Goal: Entertainment & Leisure: Consume media (video, audio)

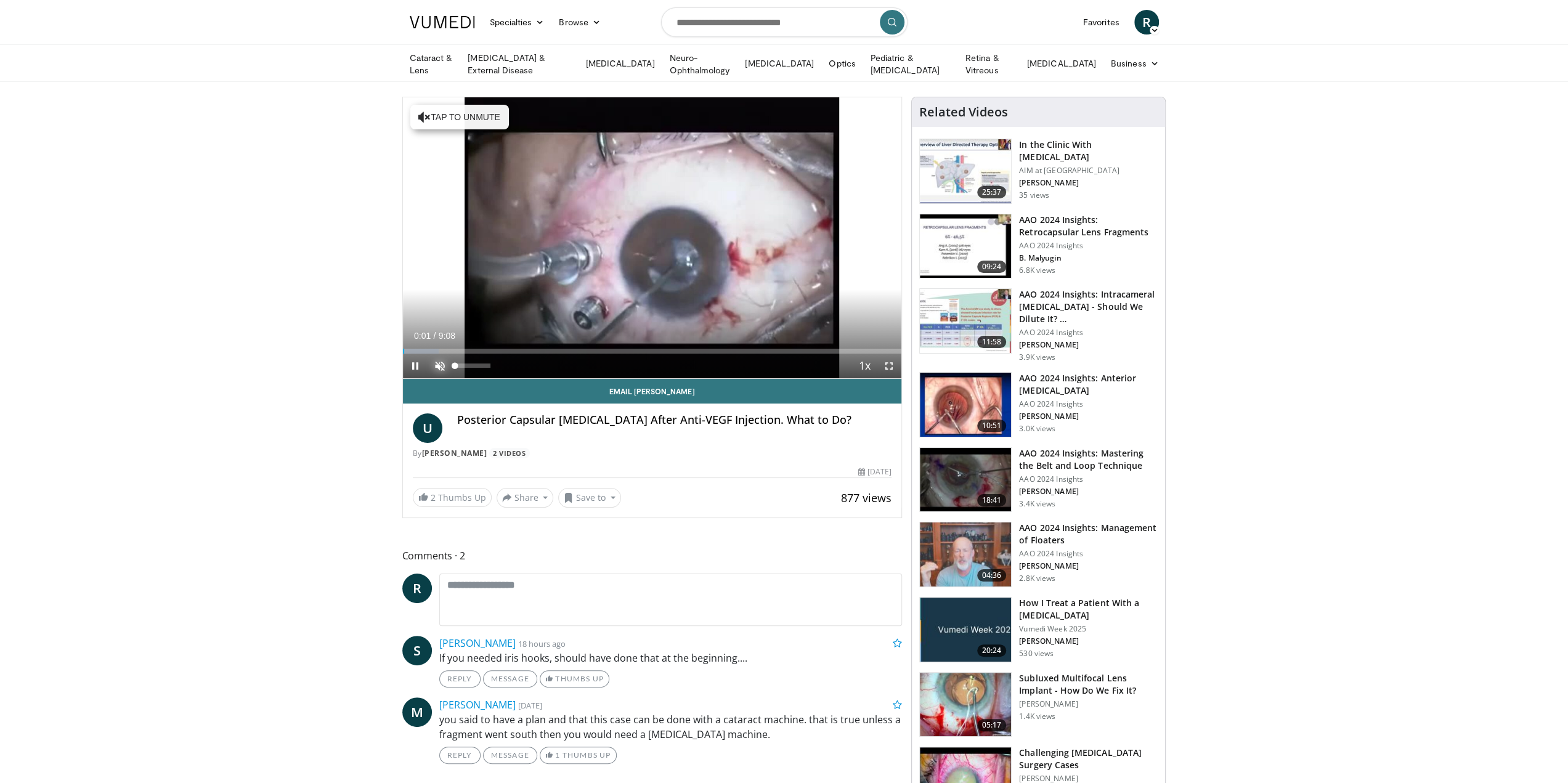
click at [440, 361] on span "Video Player" at bounding box center [440, 366] width 25 height 25
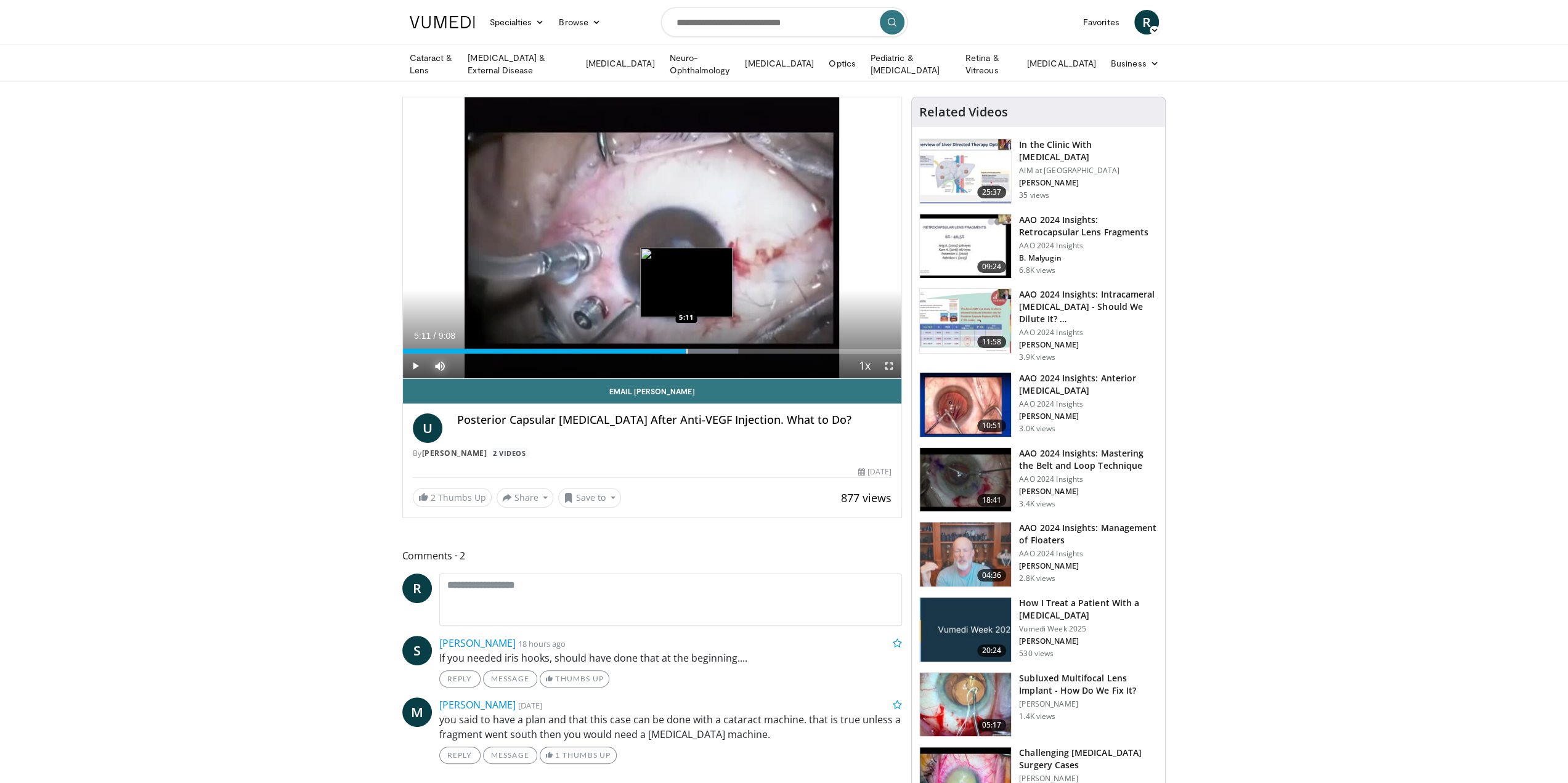
click at [686, 350] on div "Progress Bar" at bounding box center [686, 351] width 1 height 5
click at [697, 350] on div "Progress Bar" at bounding box center [697, 351] width 1 height 5
click at [706, 350] on div "Progress Bar" at bounding box center [706, 351] width 1 height 5
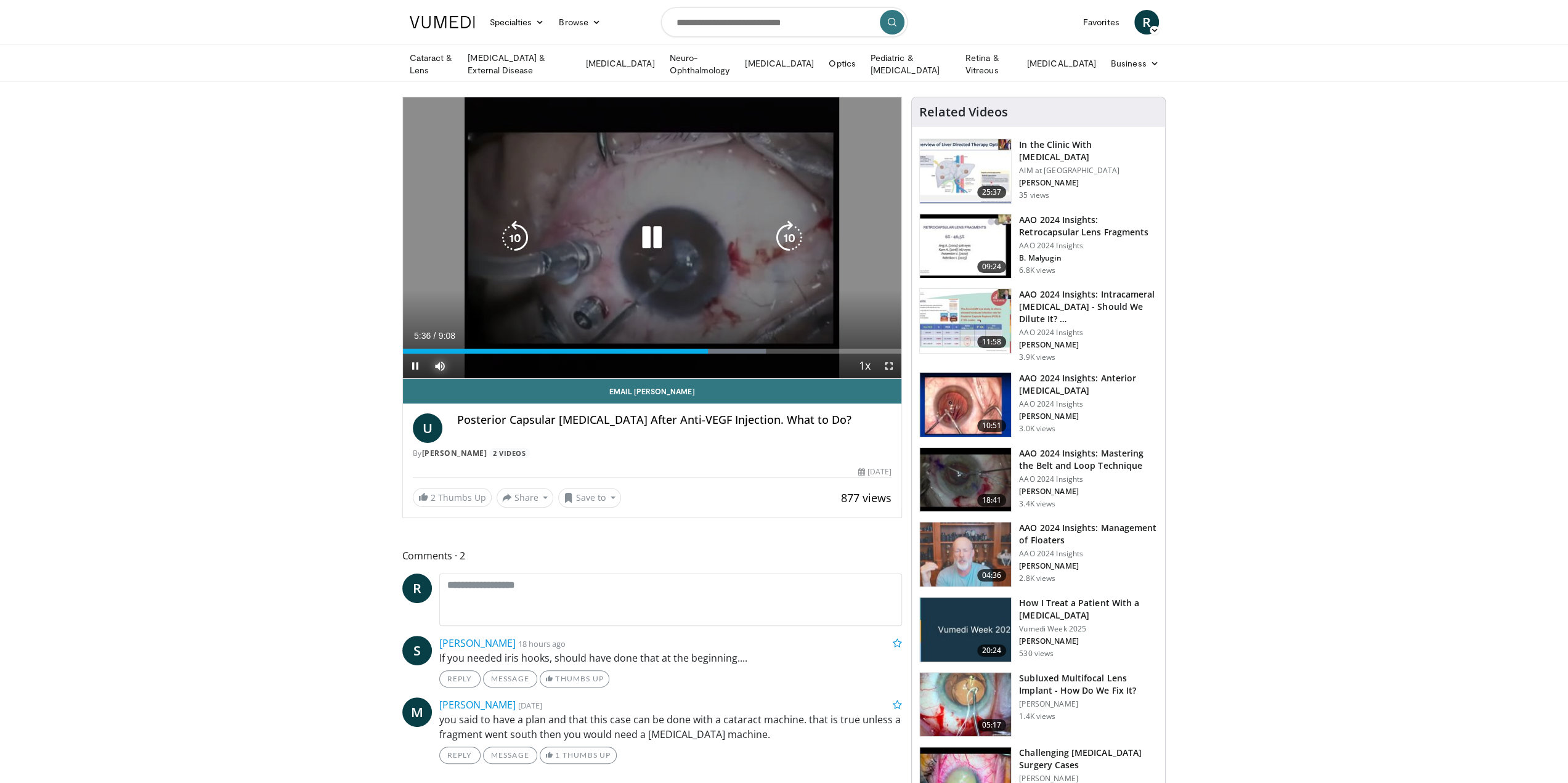
click at [719, 349] on div "Loaded : 72.76% 5:36 5:44" at bounding box center [652, 351] width 499 height 5
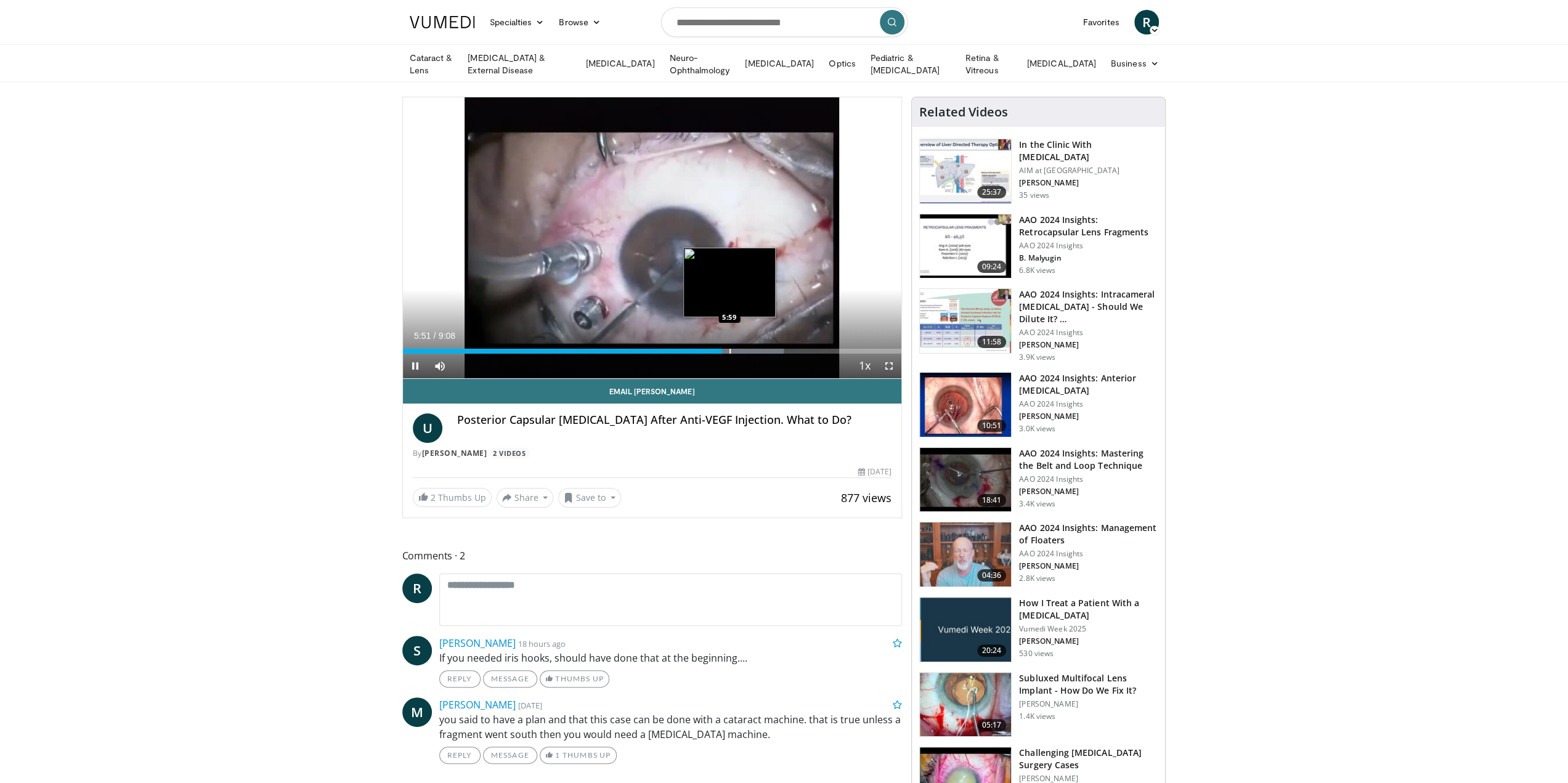
click at [729, 349] on video-js "**********" at bounding box center [652, 238] width 499 height 281
click at [769, 350] on div "Progress Bar" at bounding box center [739, 351] width 88 height 5
